Goal: Navigation & Orientation: Find specific page/section

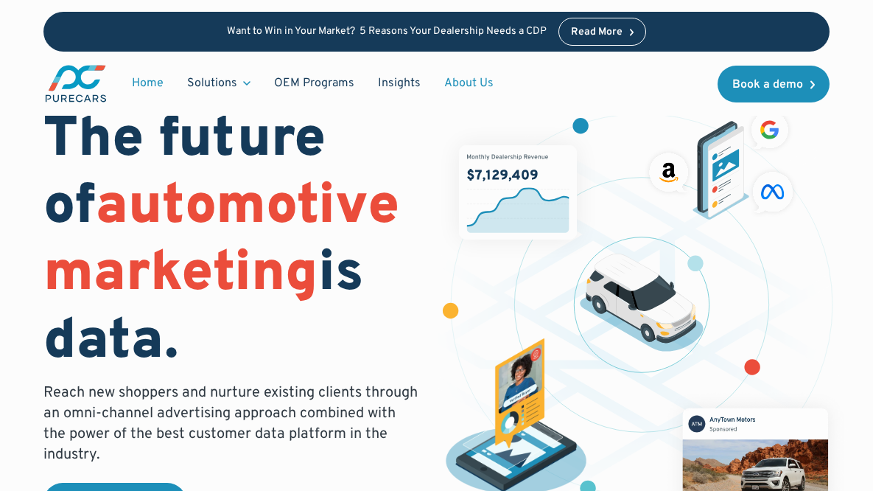
click at [466, 83] on link "About Us" at bounding box center [469, 83] width 73 height 28
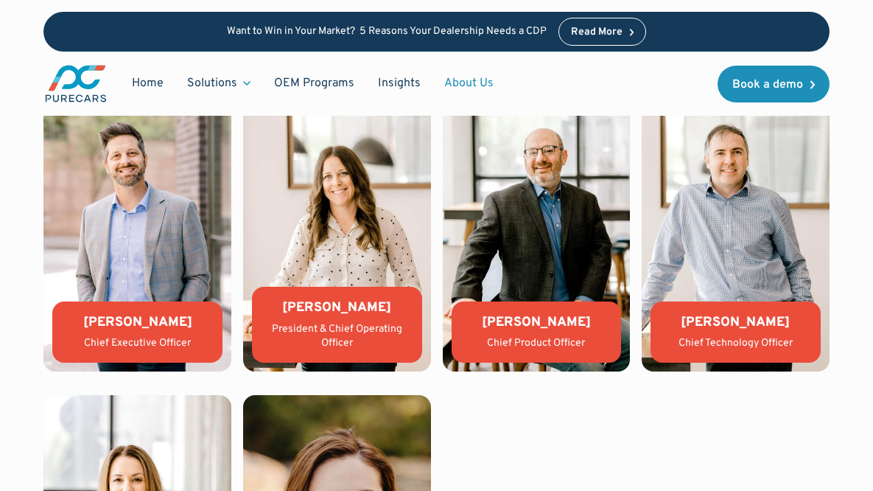
scroll to position [3095, 0]
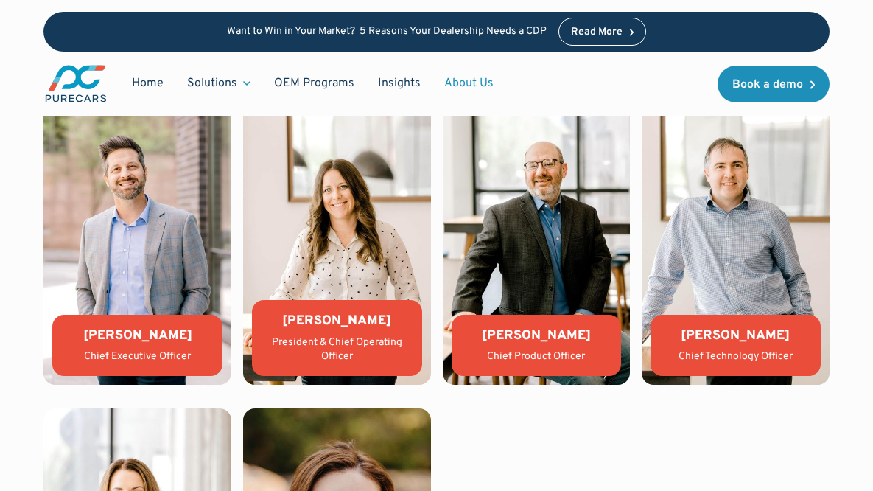
click at [364, 245] on img at bounding box center [337, 243] width 188 height 281
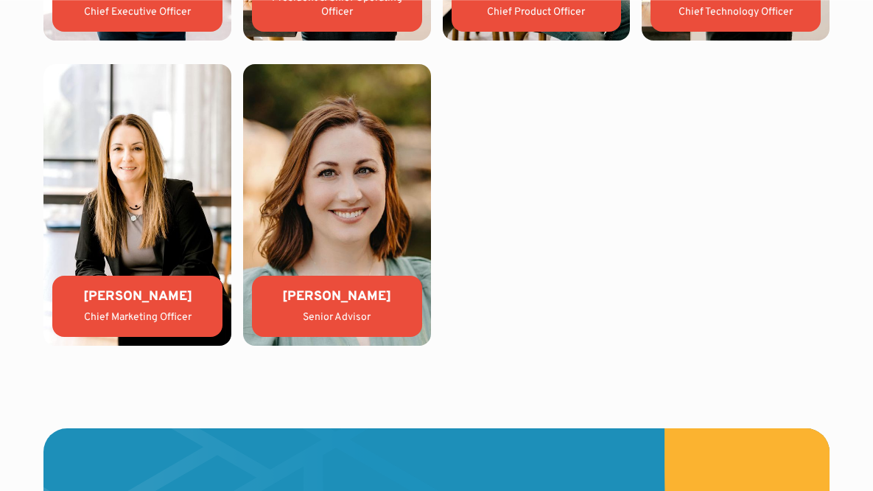
scroll to position [3445, 0]
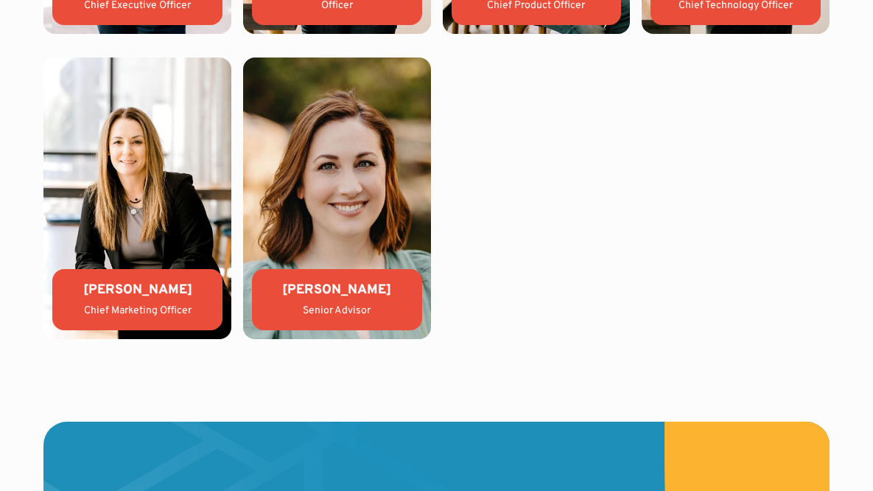
click at [49, 245] on img at bounding box center [137, 197] width 188 height 281
click at [122, 193] on img at bounding box center [137, 197] width 188 height 281
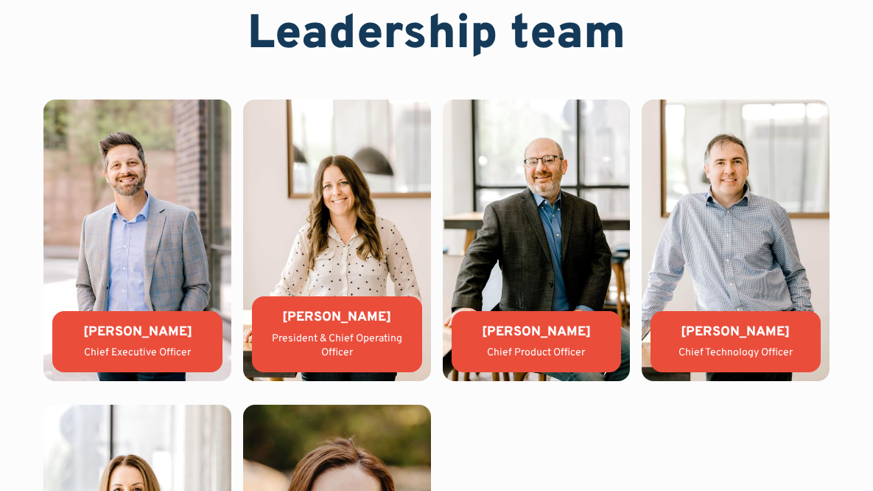
scroll to position [3077, 0]
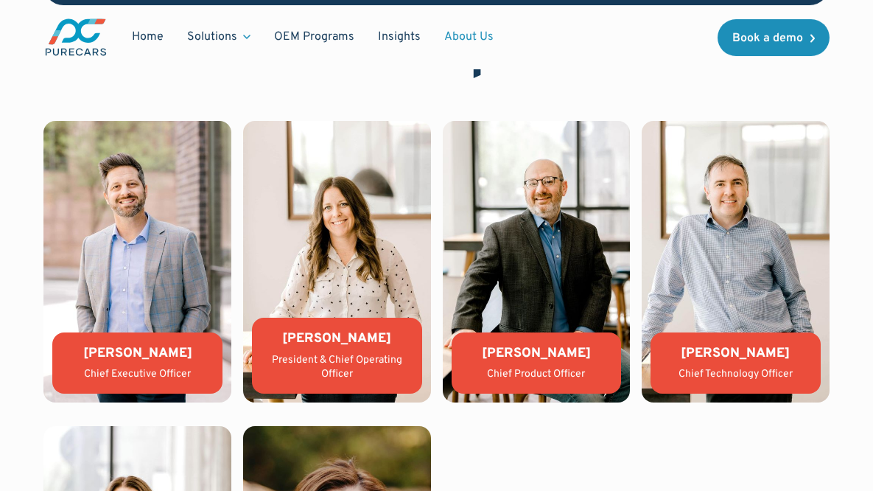
click at [150, 265] on img at bounding box center [137, 261] width 188 height 281
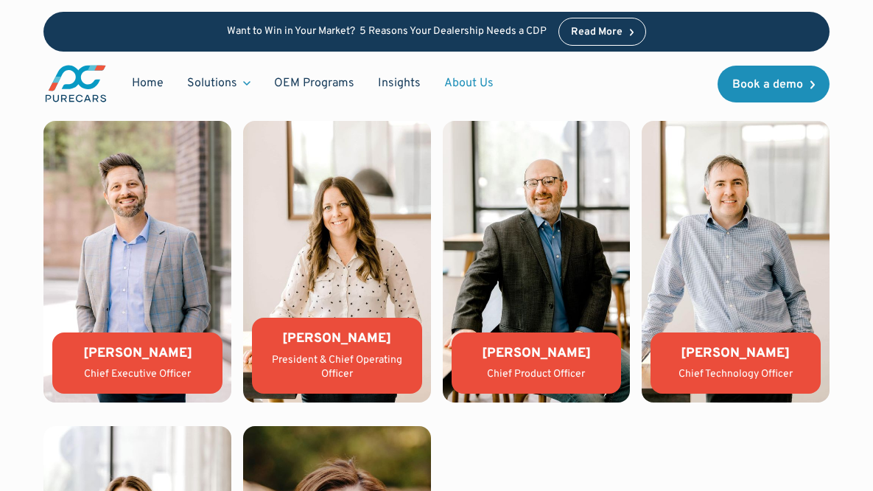
click at [387, 372] on div "President & Chief Operating Officer" at bounding box center [337, 367] width 147 height 29
click at [387, 374] on div "President & Chief Operating Officer" at bounding box center [337, 367] width 147 height 29
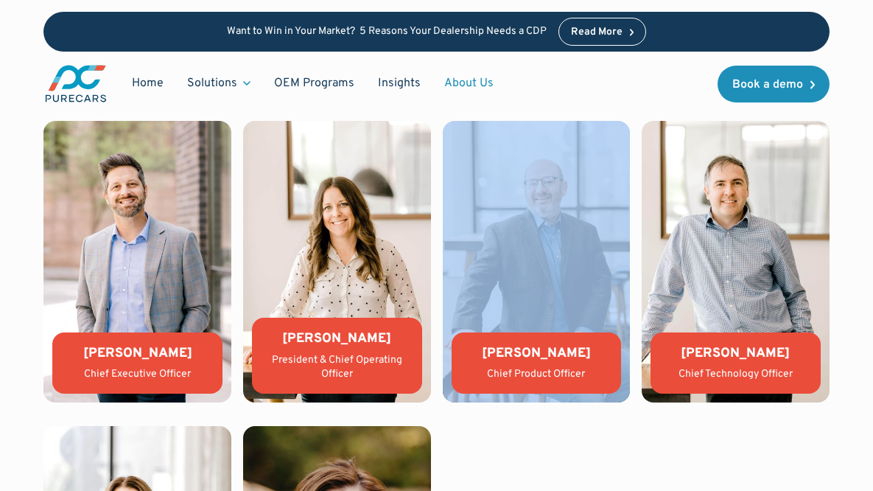
click at [387, 374] on div "President & Chief Operating Officer" at bounding box center [337, 367] width 147 height 29
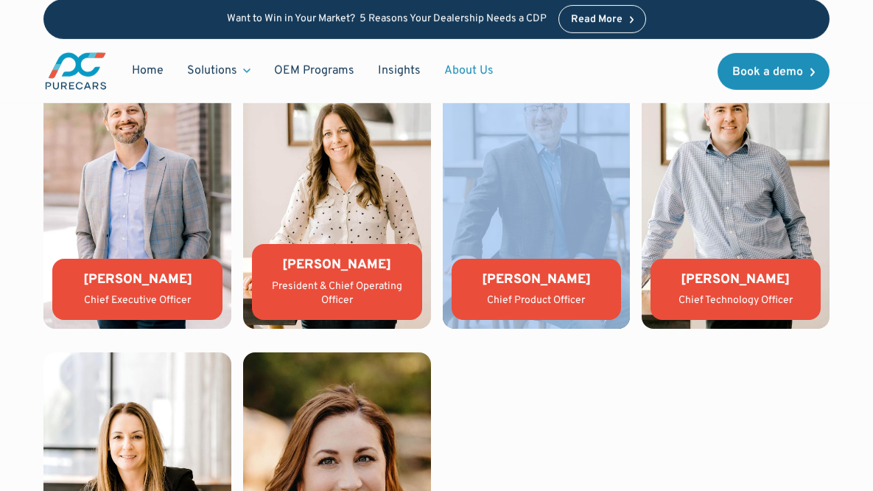
click at [358, 128] on img at bounding box center [337, 187] width 188 height 281
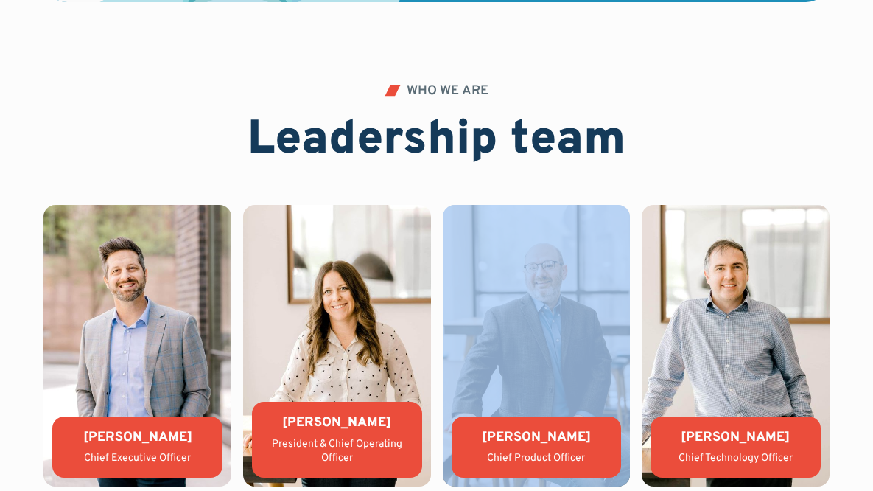
scroll to position [2856, 0]
